Goal: Book appointment/travel/reservation

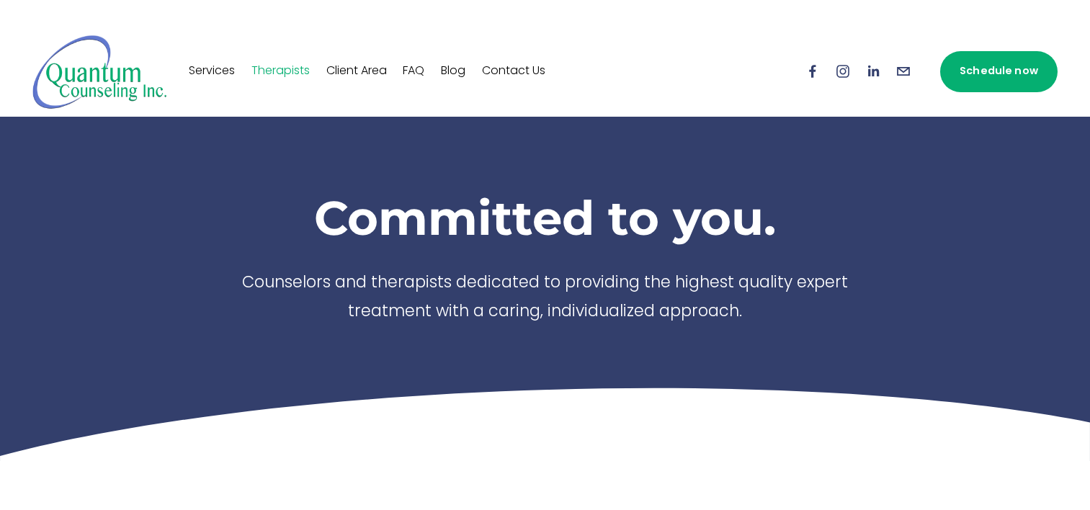
click at [1001, 84] on link "Schedule now" at bounding box center [998, 71] width 117 height 41
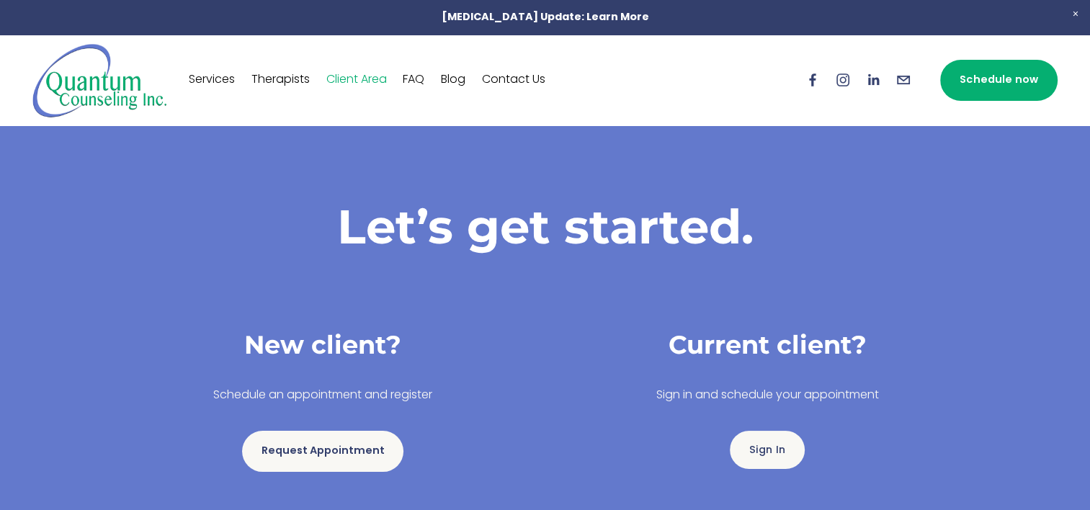
click at [352, 458] on link "Request Appointment" at bounding box center [322, 451] width 161 height 41
click at [981, 81] on link "Schedule now" at bounding box center [998, 80] width 117 height 41
click at [763, 447] on link "Sign In" at bounding box center [767, 450] width 75 height 38
